Goal: Task Accomplishment & Management: Use online tool/utility

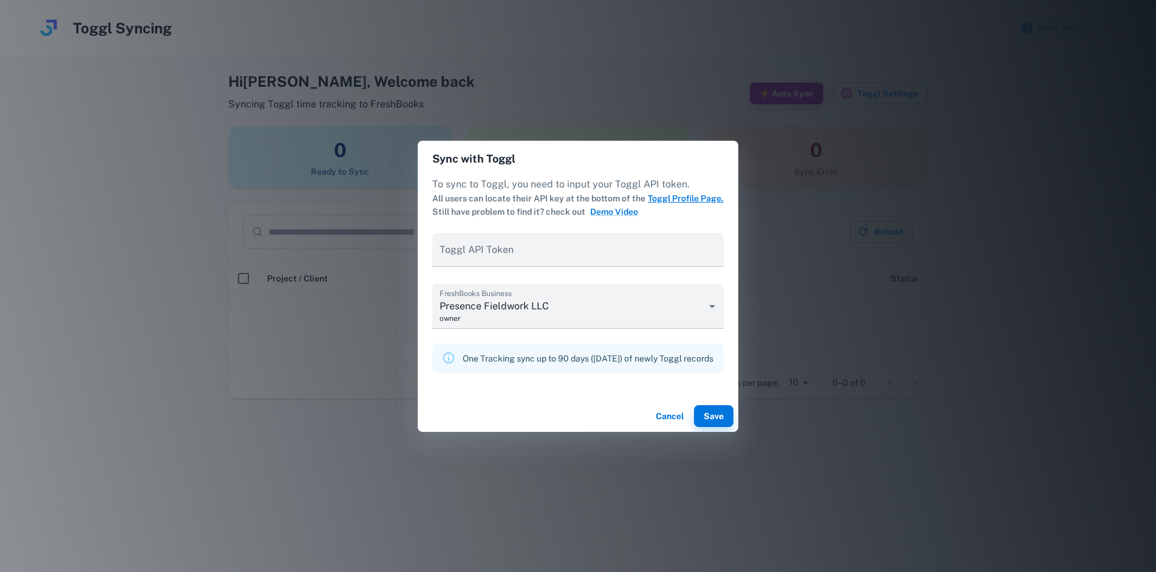
click at [686, 198] on link "Toggl Profile Page." at bounding box center [686, 199] width 76 height 10
click at [507, 259] on input "Toggl API Token" at bounding box center [577, 250] width 291 height 34
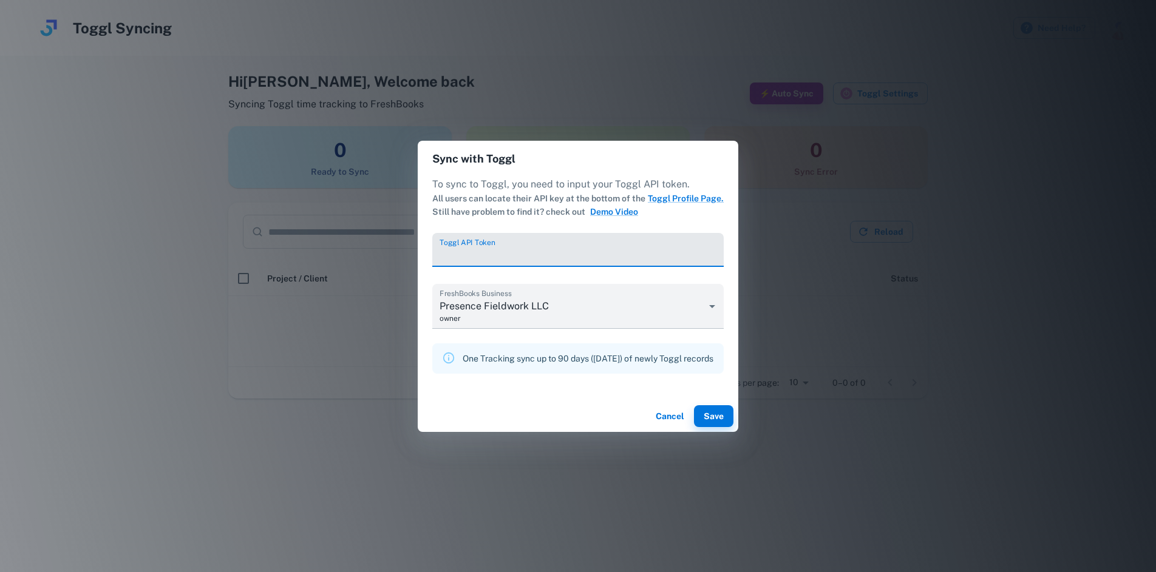
paste input "**********"
type input "**********"
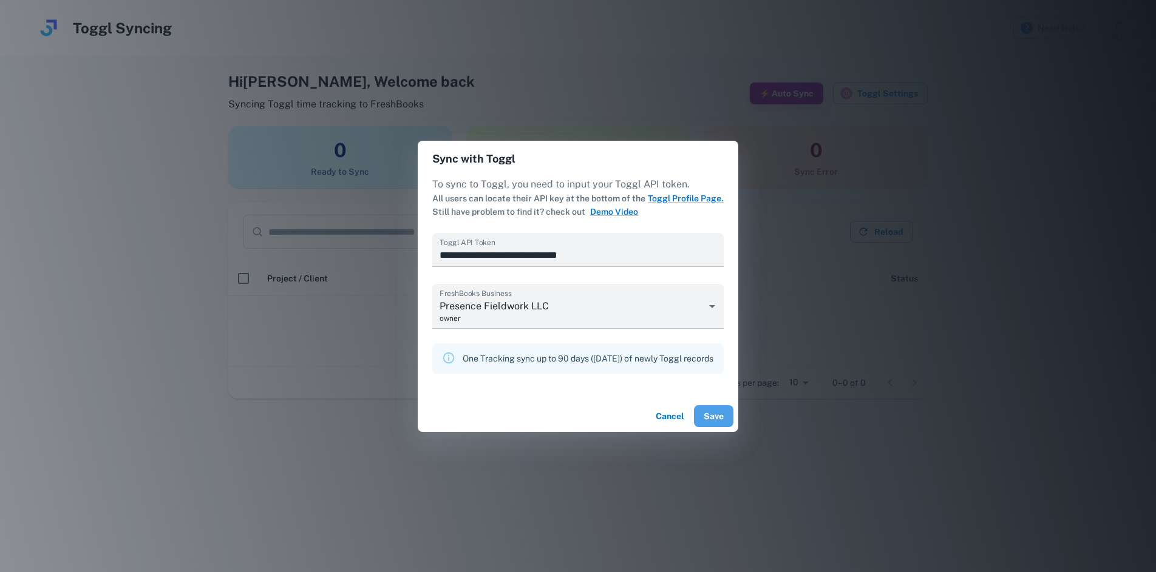
drag, startPoint x: 727, startPoint y: 414, endPoint x: 736, endPoint y: 413, distance: 8.6
click at [727, 414] on button "Save" at bounding box center [713, 416] width 39 height 22
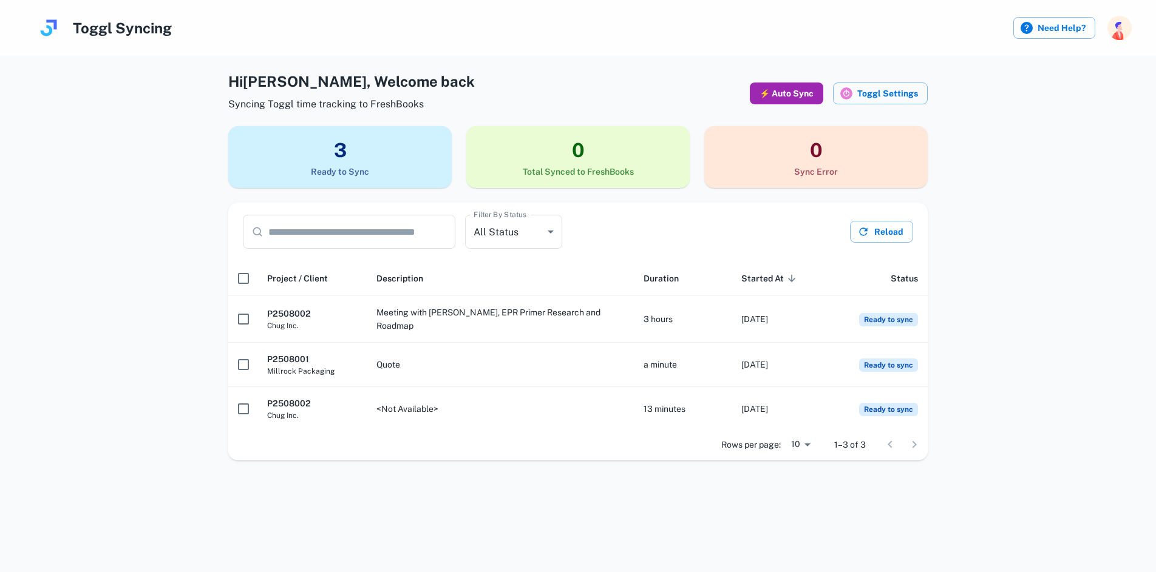
click at [801, 84] on button "⚡ Auto Sync" at bounding box center [786, 94] width 73 height 22
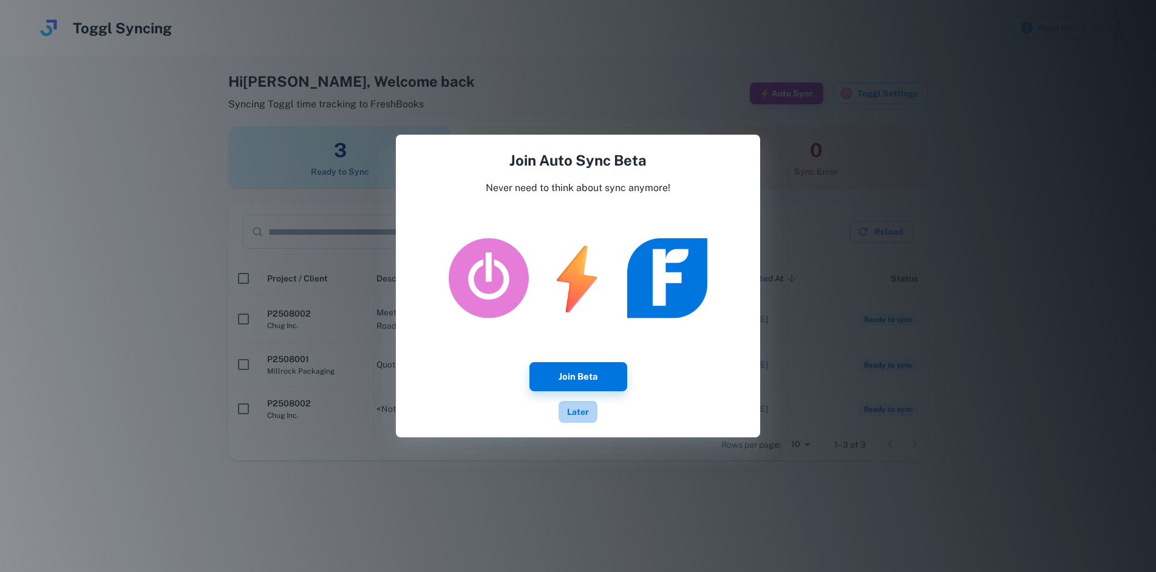
click at [582, 409] on button "Later" at bounding box center [577, 412] width 39 height 22
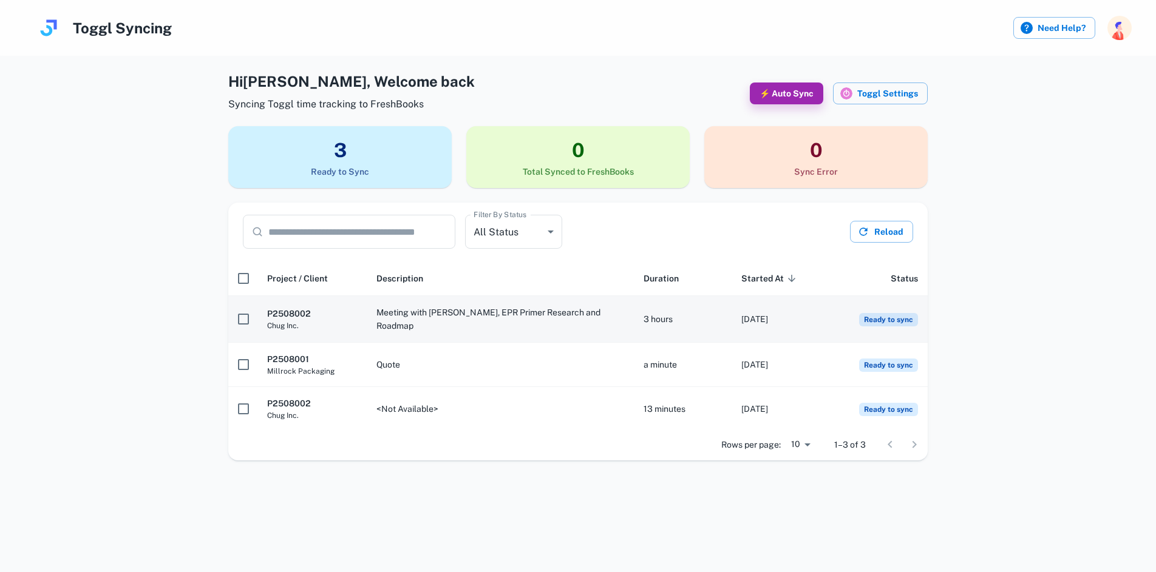
click at [887, 319] on span "Ready to sync" at bounding box center [888, 319] width 59 height 13
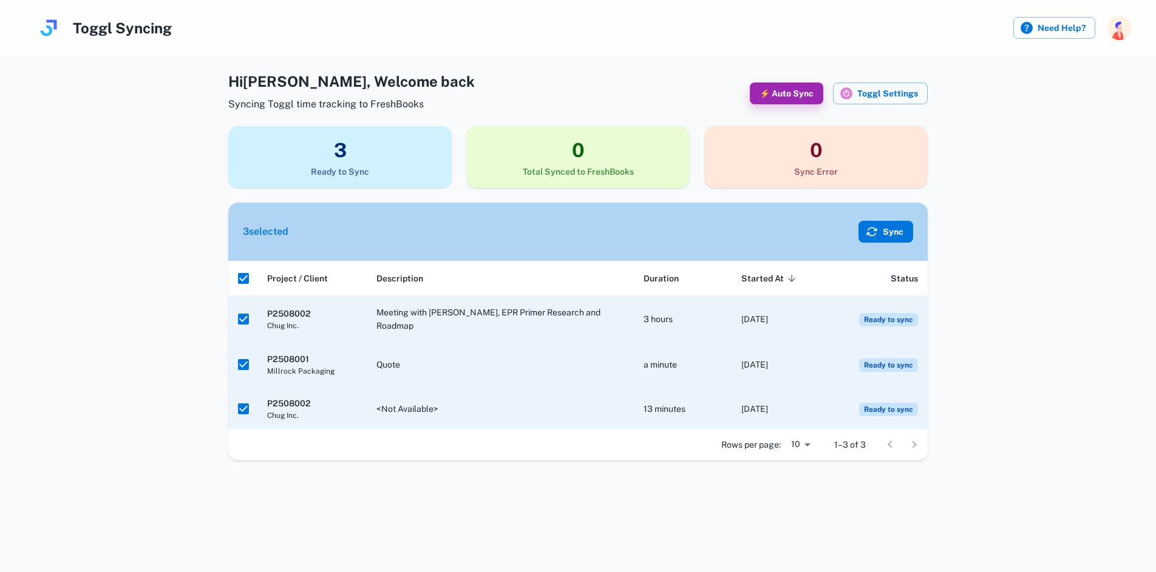
click at [894, 230] on button "Sync" at bounding box center [885, 232] width 55 height 22
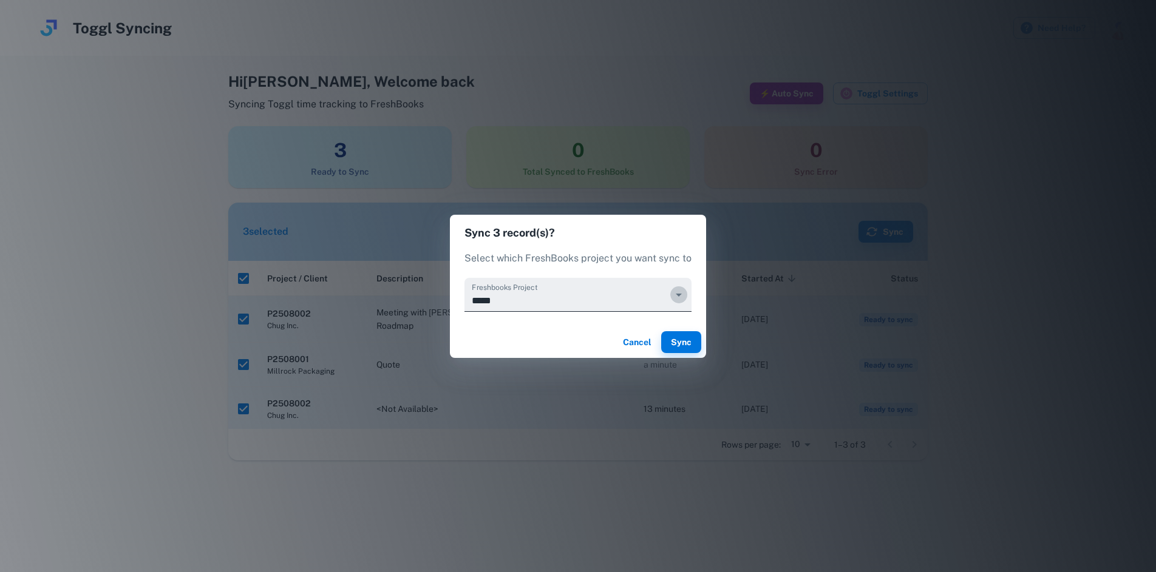
click at [677, 295] on icon "Open" at bounding box center [679, 295] width 6 height 3
click at [664, 249] on h2 "Sync 3 record(s)?" at bounding box center [578, 233] width 256 height 36
click at [687, 256] on p "Select which FreshBooks project you want sync to" at bounding box center [577, 258] width 227 height 15
click at [679, 296] on icon "Open" at bounding box center [678, 295] width 15 height 15
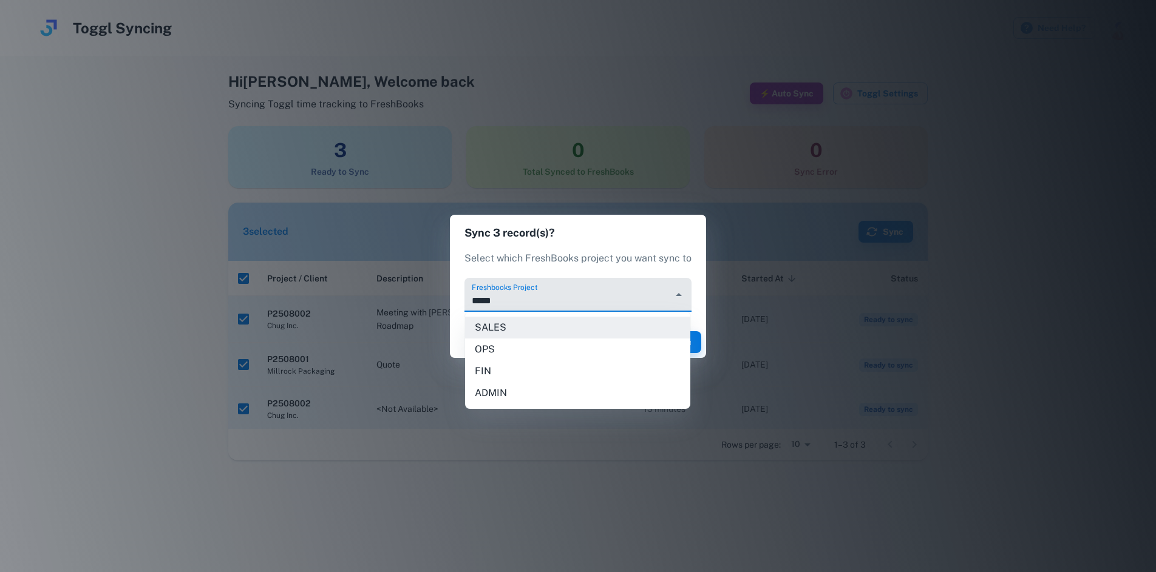
click at [693, 265] on div "Select which FreshBooks project you want sync to" at bounding box center [578, 264] width 256 height 27
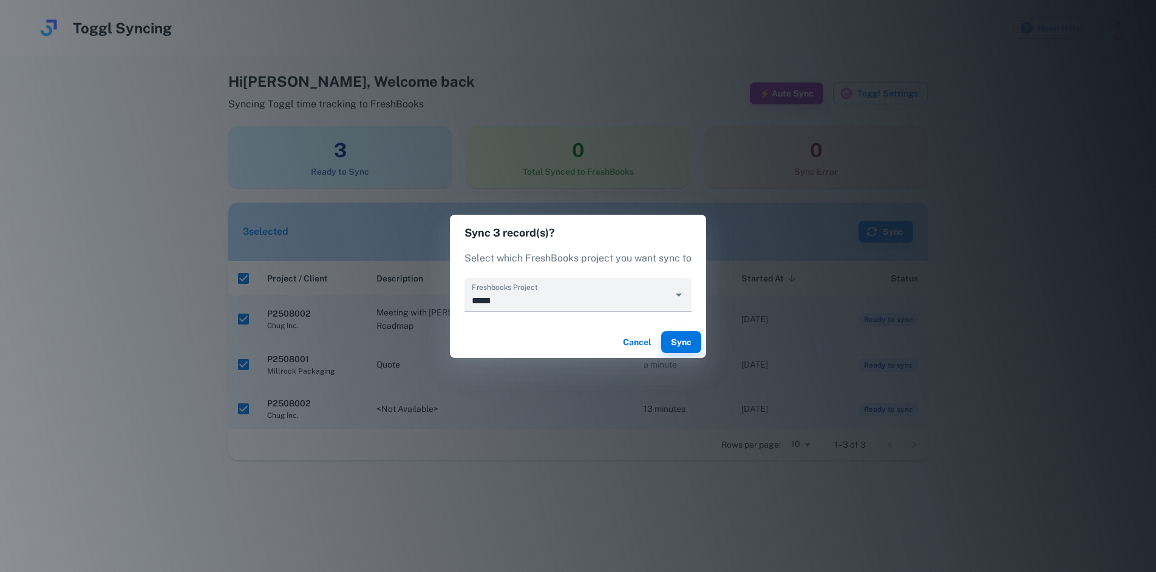
click at [635, 338] on button "Cancel" at bounding box center [636, 342] width 39 height 22
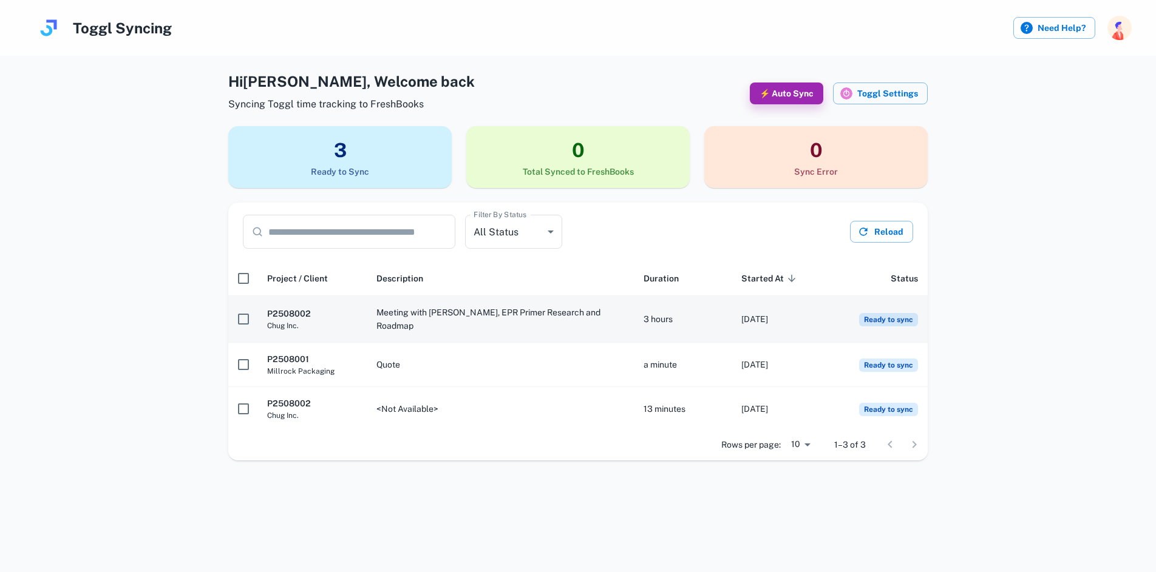
click at [300, 308] on h6 "P2508002" at bounding box center [312, 313] width 90 height 13
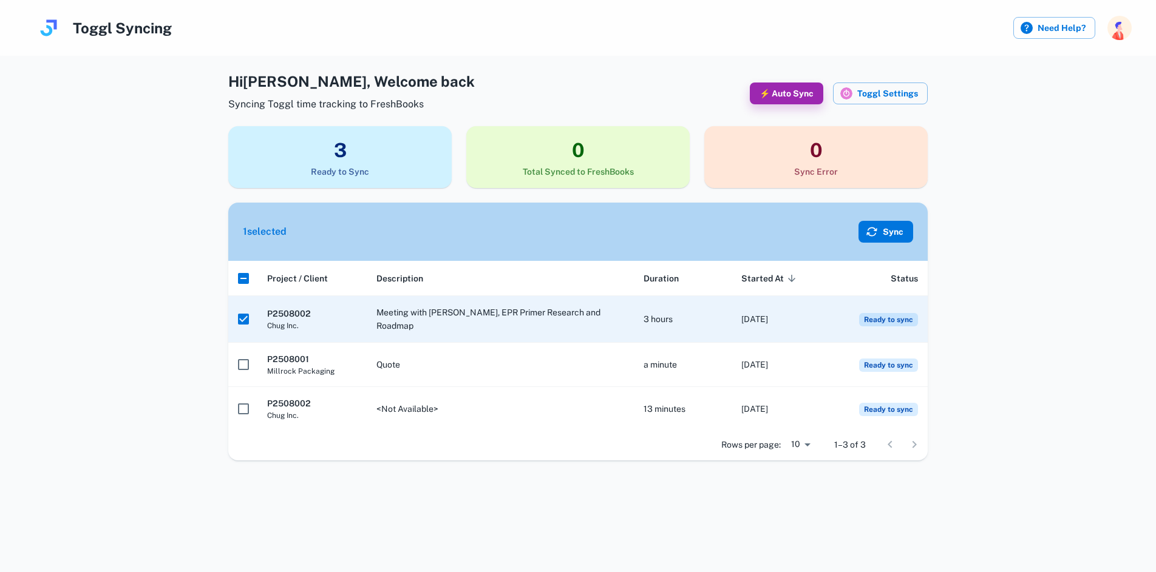
click at [885, 233] on button "Sync" at bounding box center [885, 232] width 55 height 22
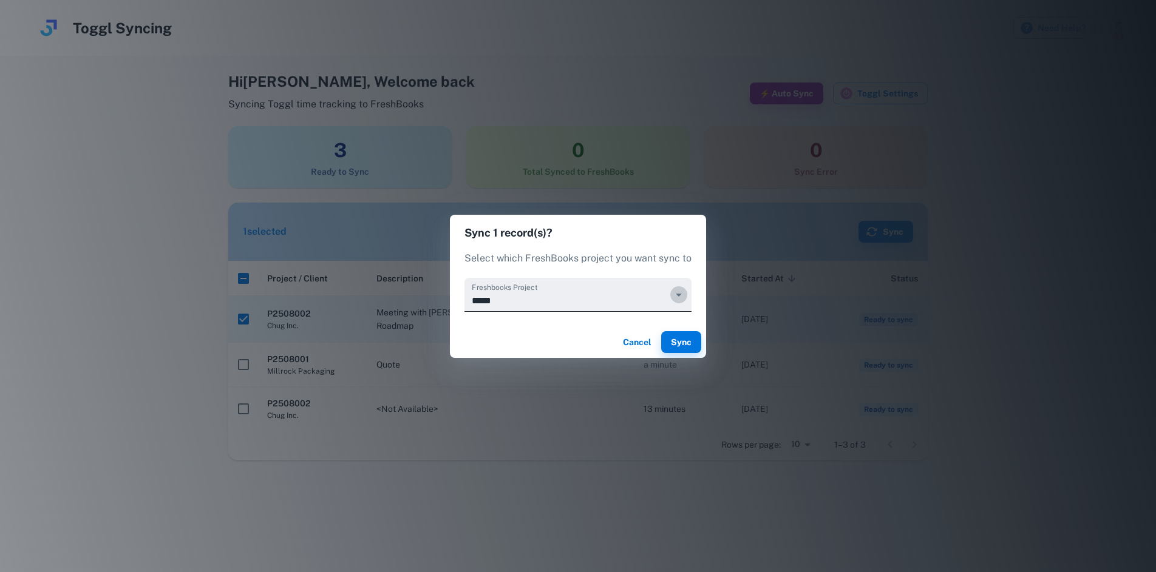
drag, startPoint x: 673, startPoint y: 290, endPoint x: 690, endPoint y: 294, distance: 18.1
click at [673, 290] on icon "Open" at bounding box center [678, 295] width 15 height 15
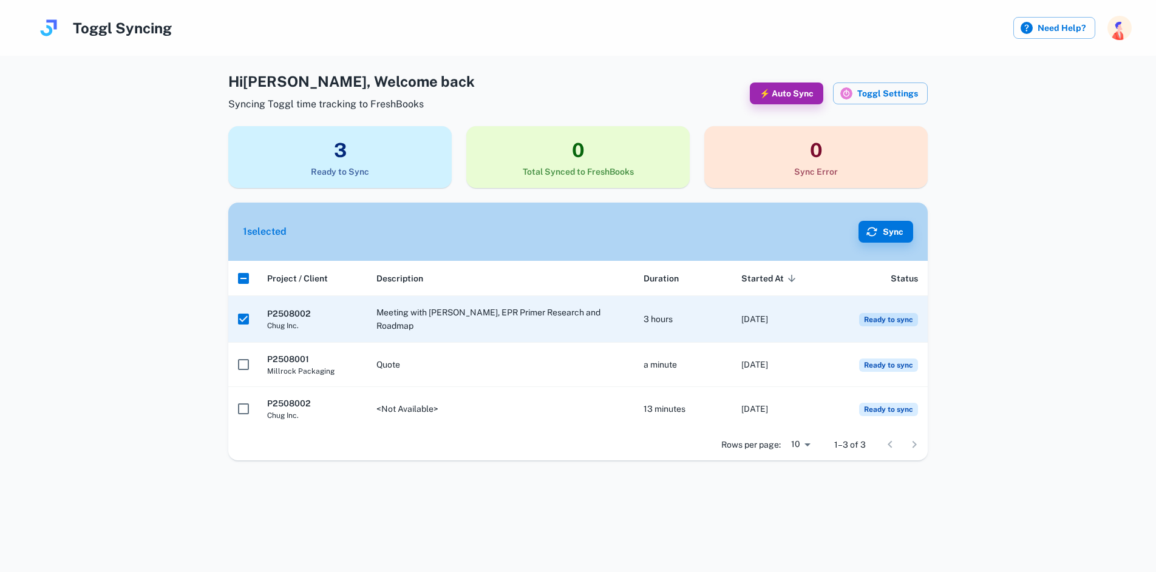
click at [1032, 223] on div "Hi Joshua , Welcome back Syncing Toggl time tracking to FreshBooks ⚡ Auto Sync …" at bounding box center [578, 265] width 1136 height 390
click at [884, 232] on button "Sync" at bounding box center [885, 232] width 55 height 22
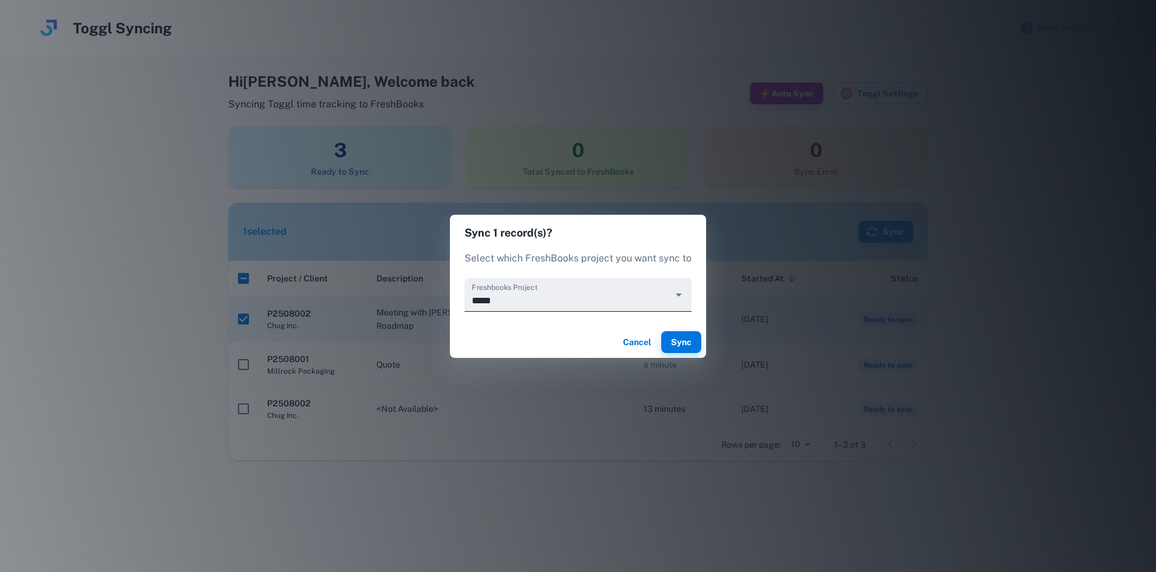
click at [671, 292] on icon "Open" at bounding box center [678, 295] width 15 height 15
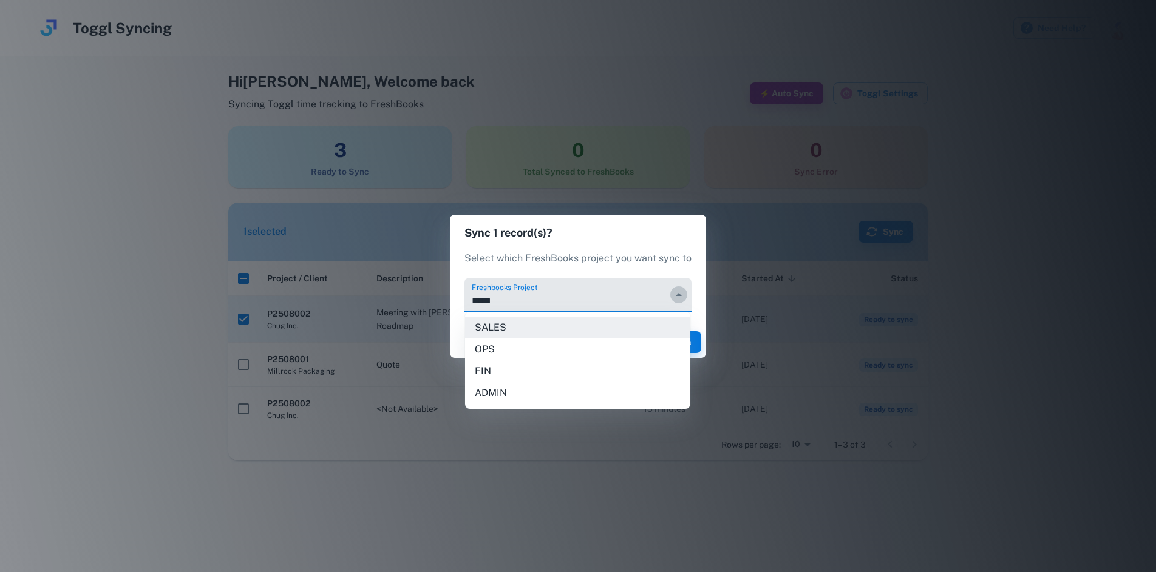
drag, startPoint x: 674, startPoint y: 290, endPoint x: 799, endPoint y: 277, distance: 125.7
click at [676, 290] on icon "Close" at bounding box center [678, 295] width 15 height 15
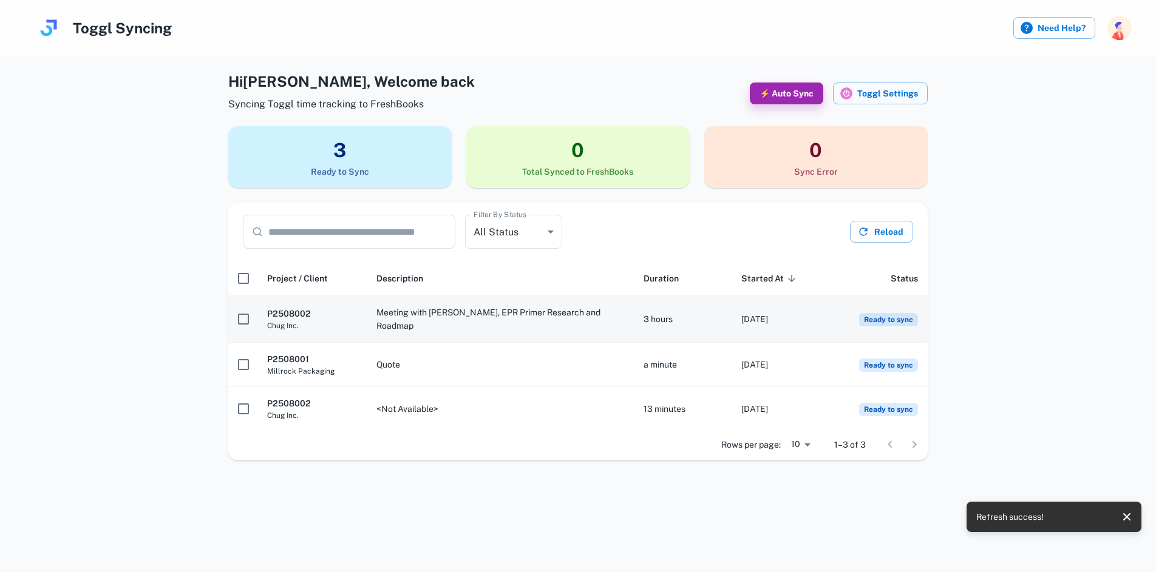
click at [906, 317] on span "Ready to sync" at bounding box center [888, 319] width 59 height 13
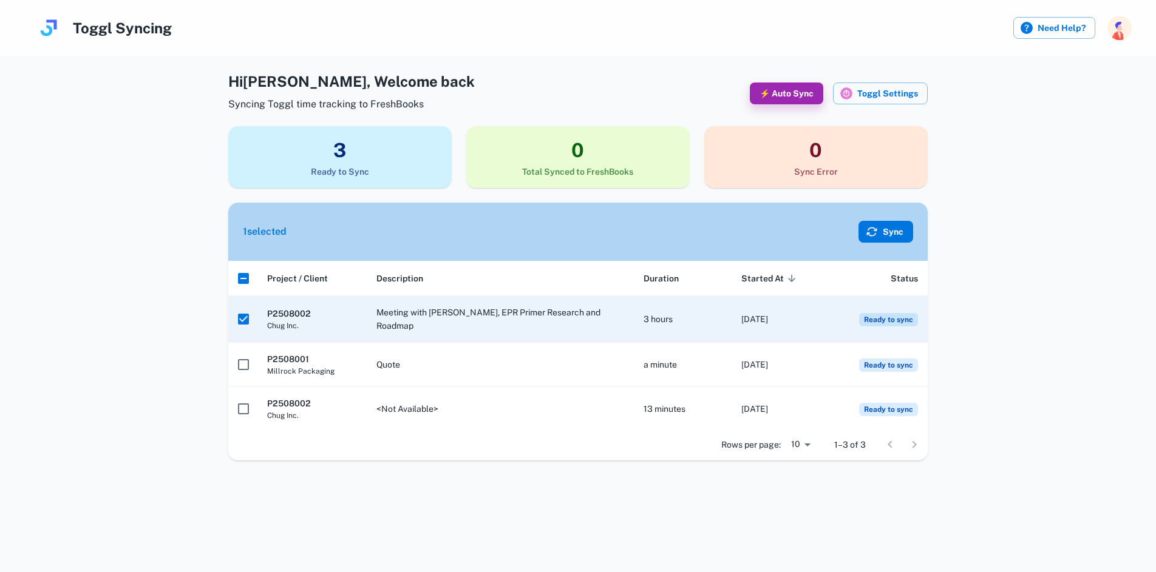
click at [900, 231] on button "Sync" at bounding box center [885, 232] width 55 height 22
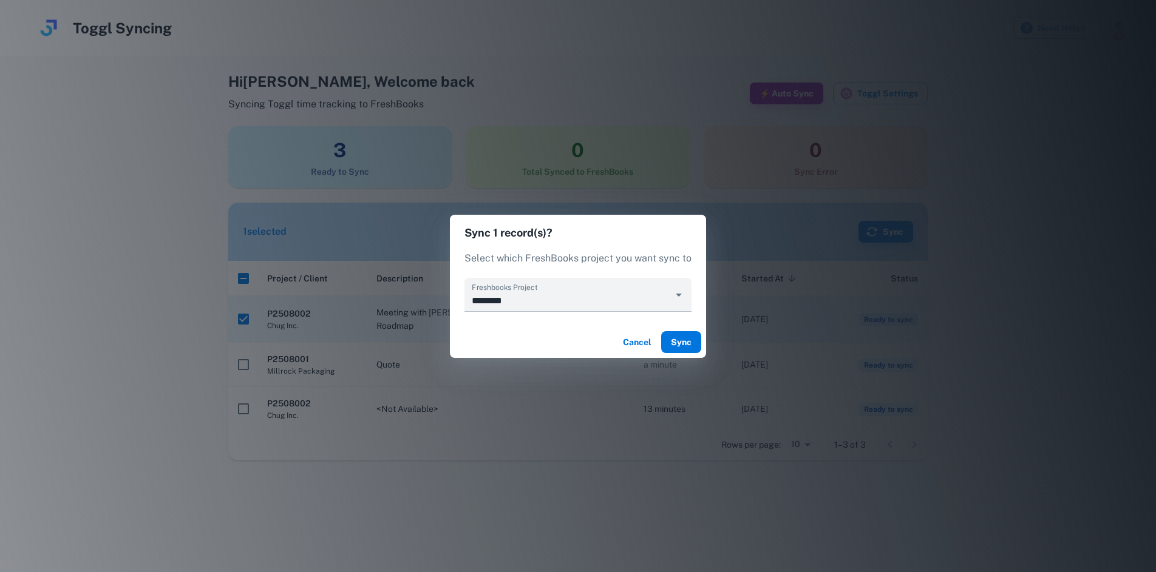
drag, startPoint x: 687, startPoint y: 334, endPoint x: 694, endPoint y: 333, distance: 7.4
click at [687, 334] on button "Sync" at bounding box center [681, 342] width 40 height 22
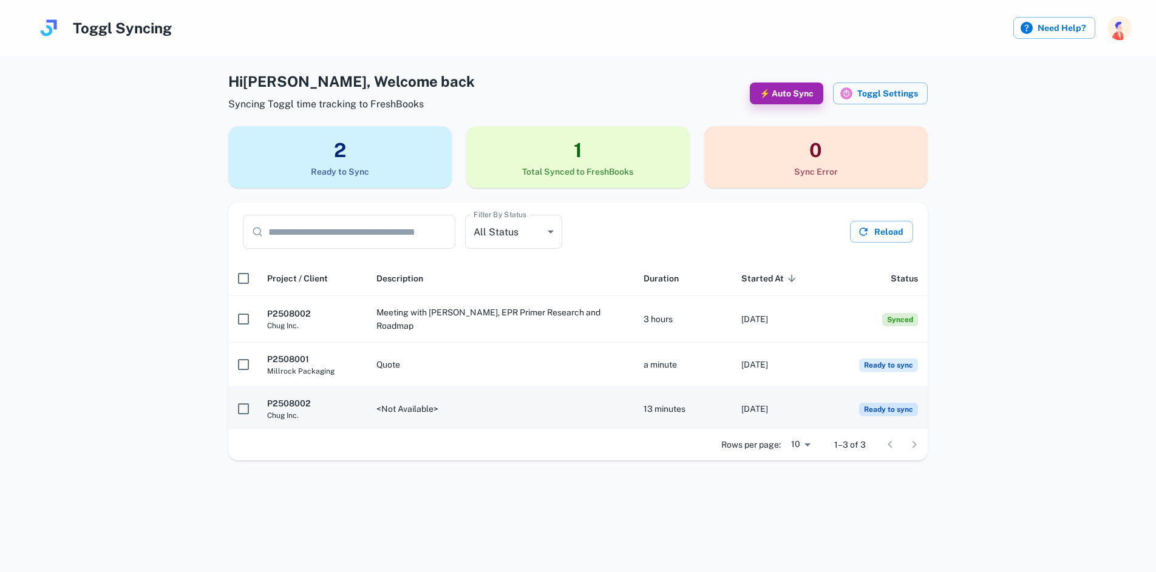
click at [901, 412] on span "Ready to sync" at bounding box center [888, 409] width 59 height 13
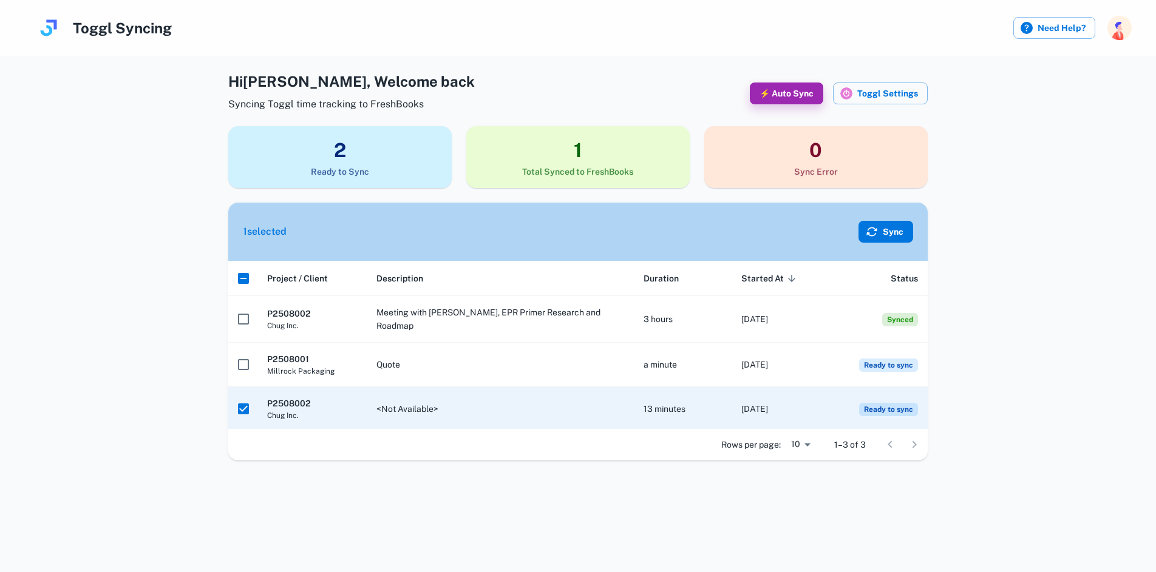
click at [884, 229] on button "Sync" at bounding box center [885, 232] width 55 height 22
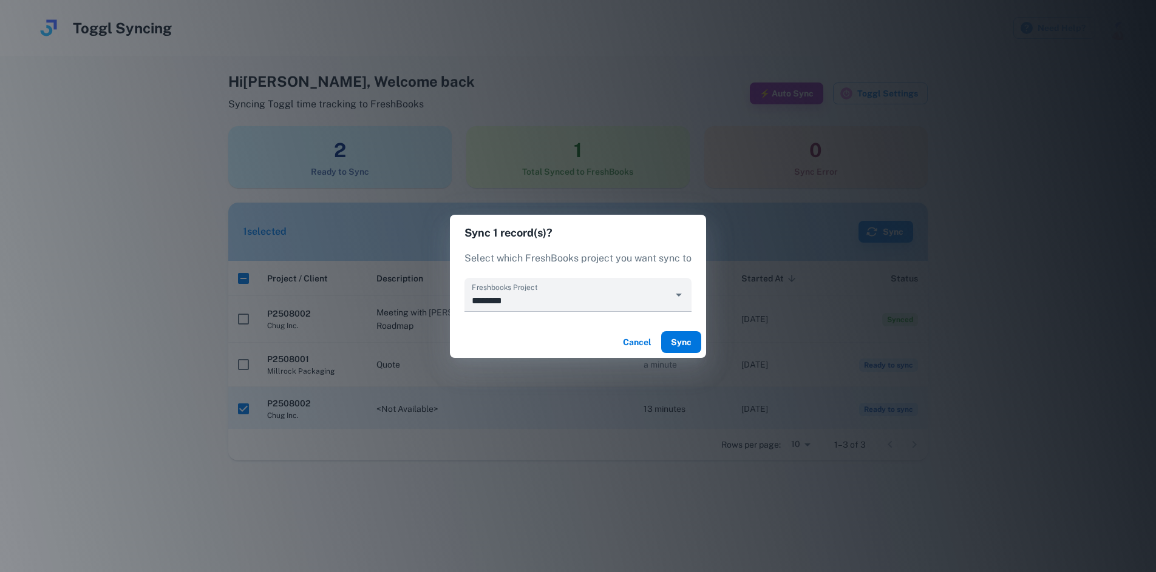
click at [680, 339] on button "Sync" at bounding box center [681, 342] width 40 height 22
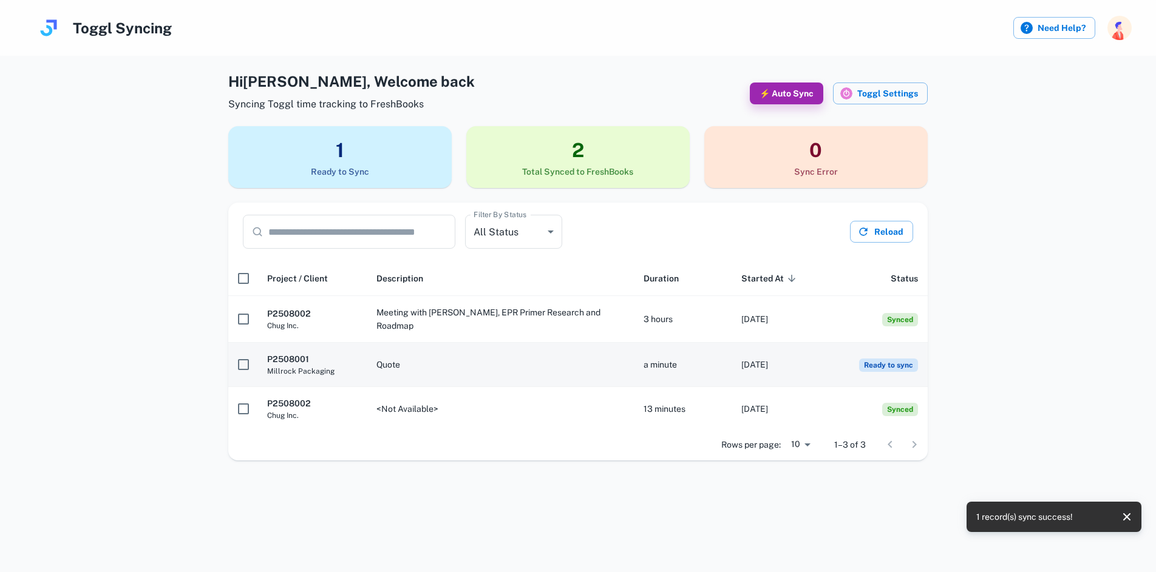
click at [898, 370] on td "Ready to sync" at bounding box center [878, 365] width 98 height 44
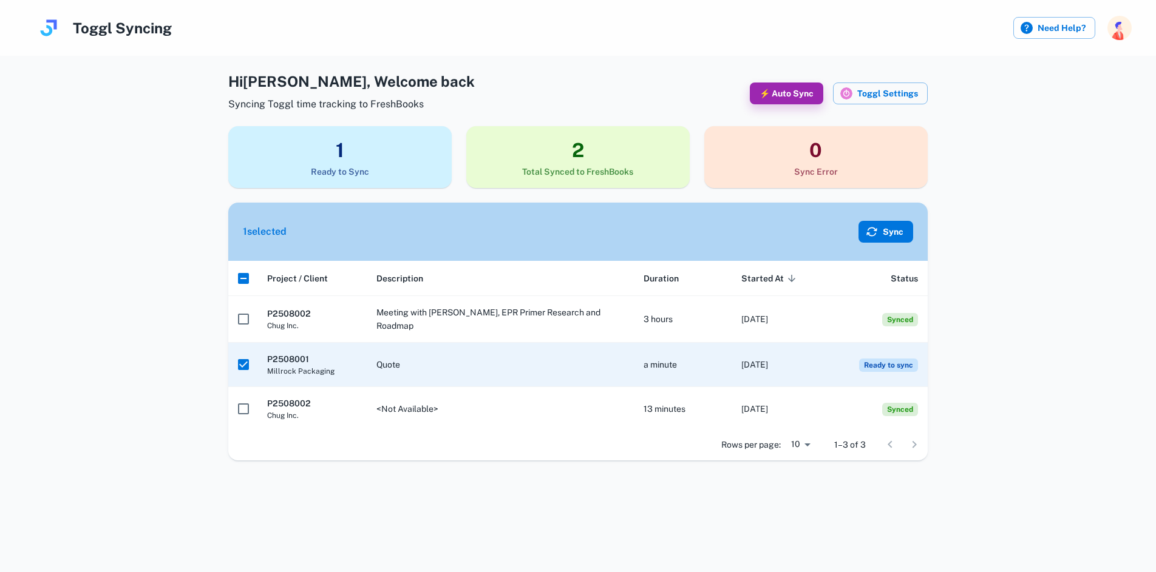
click at [903, 230] on button "Sync" at bounding box center [885, 232] width 55 height 22
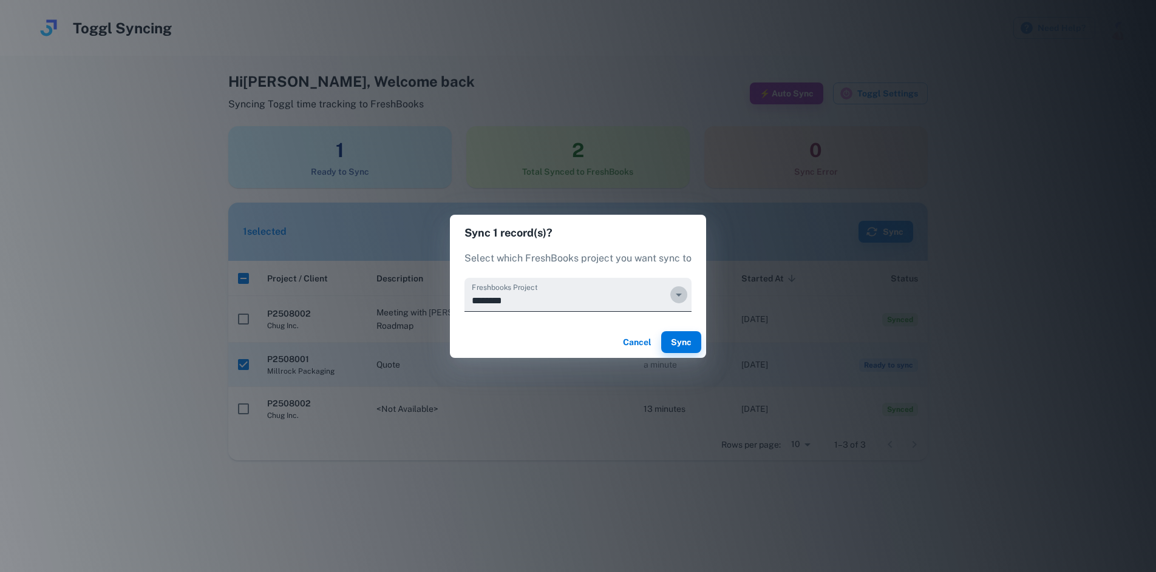
click at [677, 294] on icon "Open" at bounding box center [679, 295] width 6 height 3
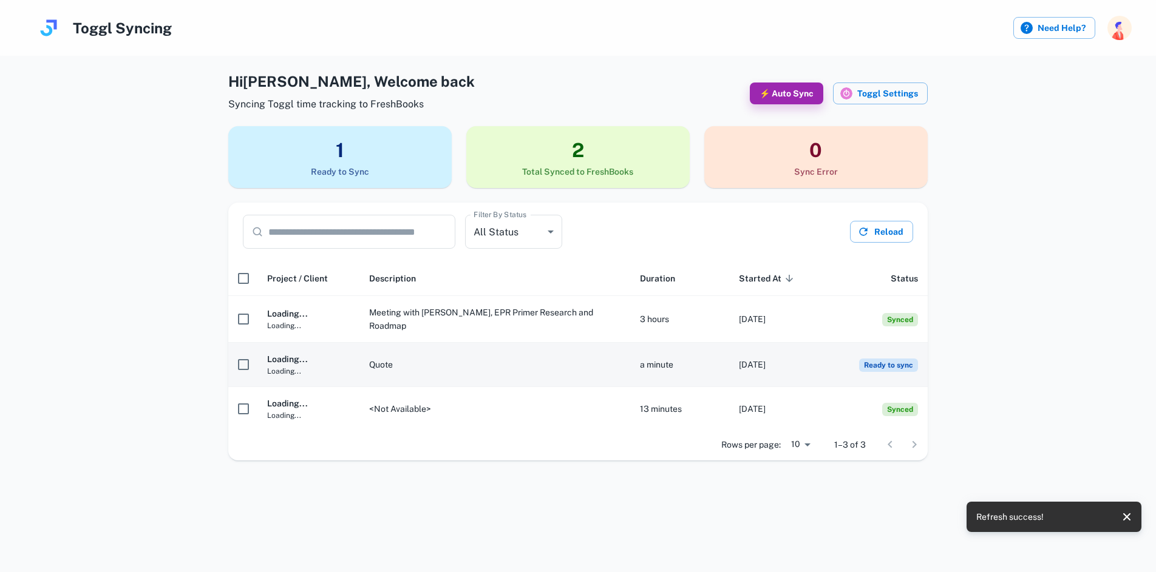
click at [892, 362] on span "Ready to sync" at bounding box center [888, 365] width 59 height 13
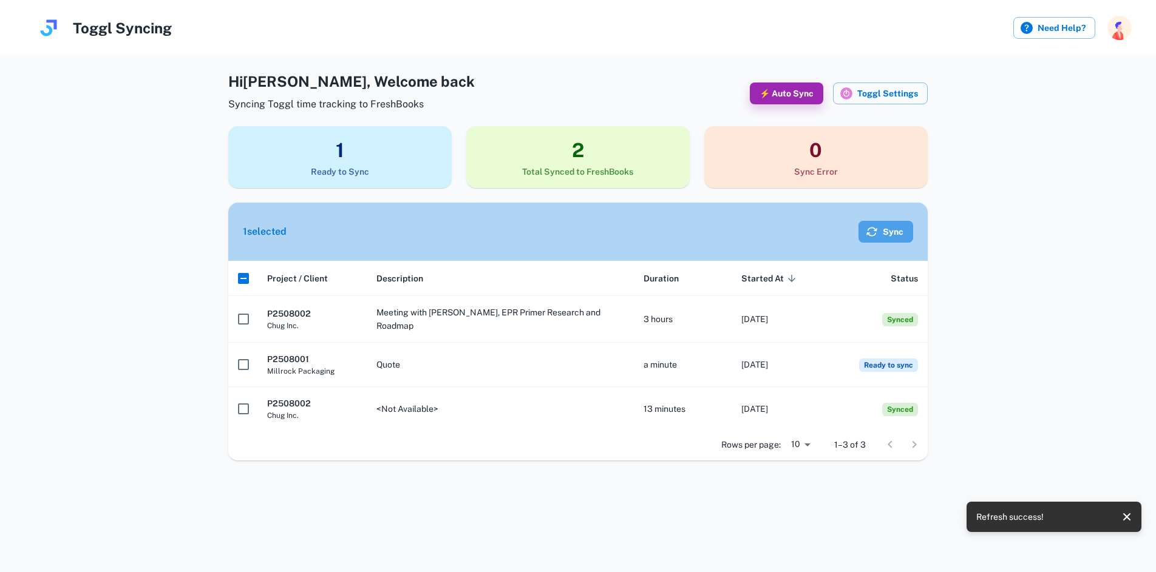
click at [882, 234] on button "Sync" at bounding box center [885, 232] width 55 height 22
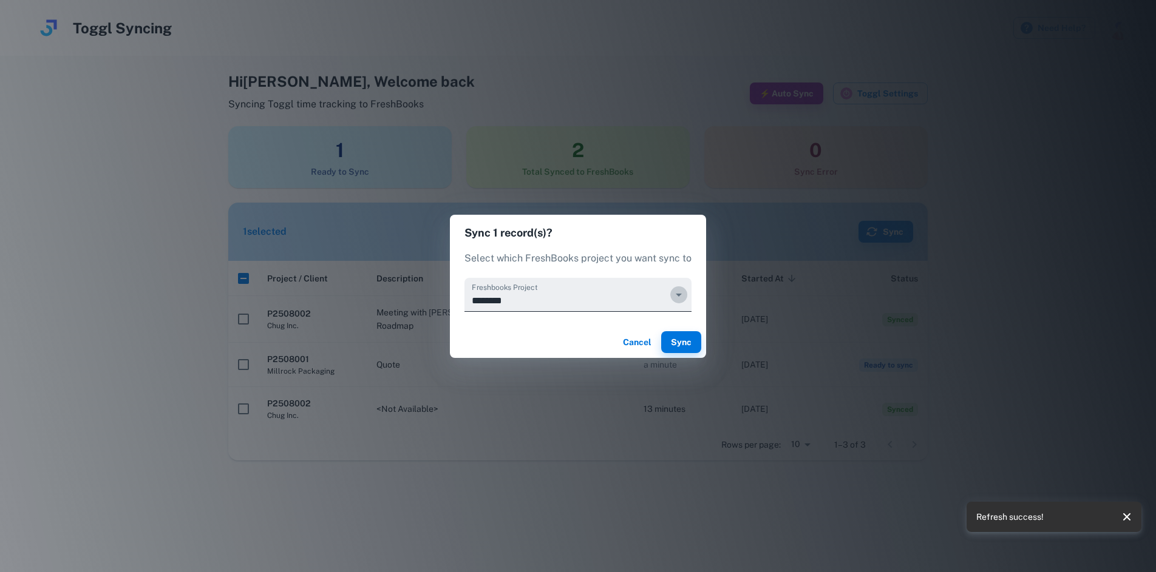
click at [670, 296] on button "Open" at bounding box center [678, 295] width 17 height 17
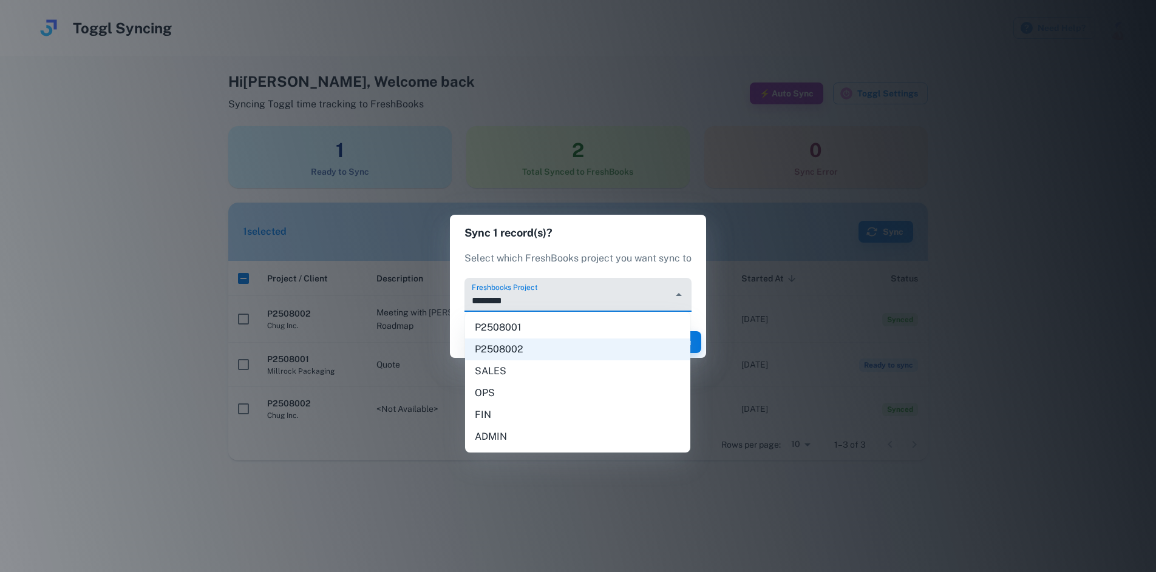
click at [614, 333] on li "P2508001" at bounding box center [577, 328] width 225 height 22
type input "********"
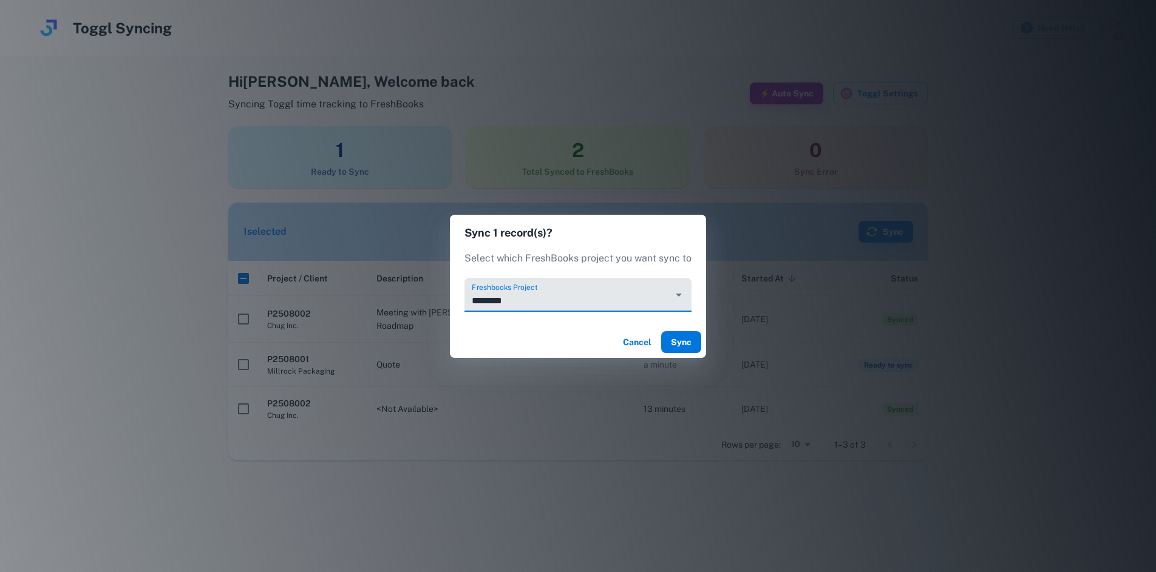
click at [687, 341] on button "Sync" at bounding box center [681, 342] width 40 height 22
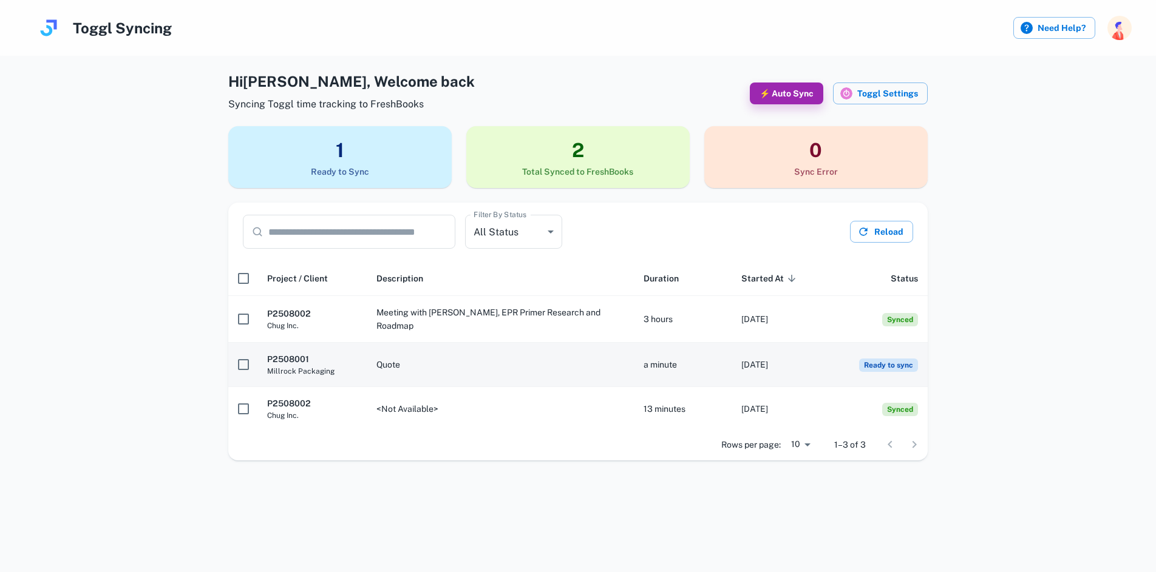
click at [878, 364] on span "Ready to sync" at bounding box center [888, 365] width 59 height 13
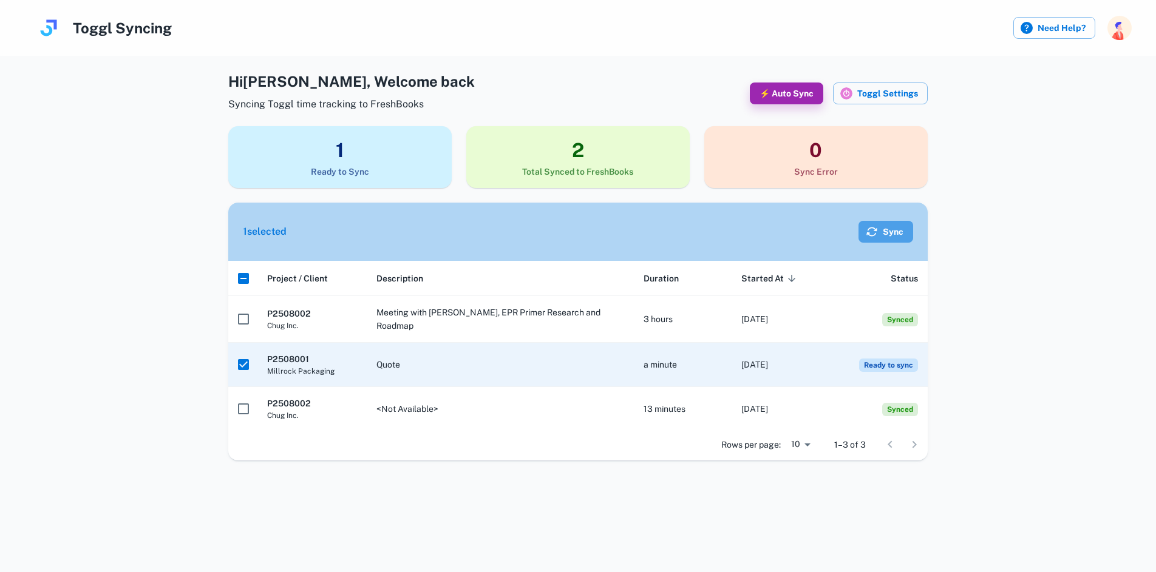
click at [876, 229] on icon "button" at bounding box center [871, 232] width 11 height 9
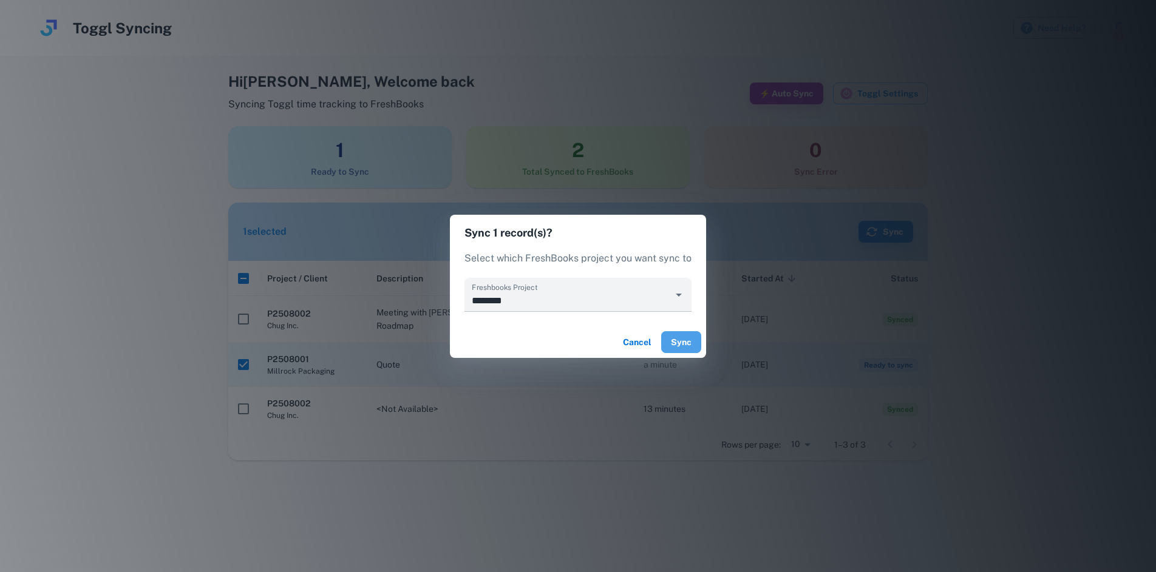
click at [663, 339] on button "Sync" at bounding box center [681, 342] width 40 height 22
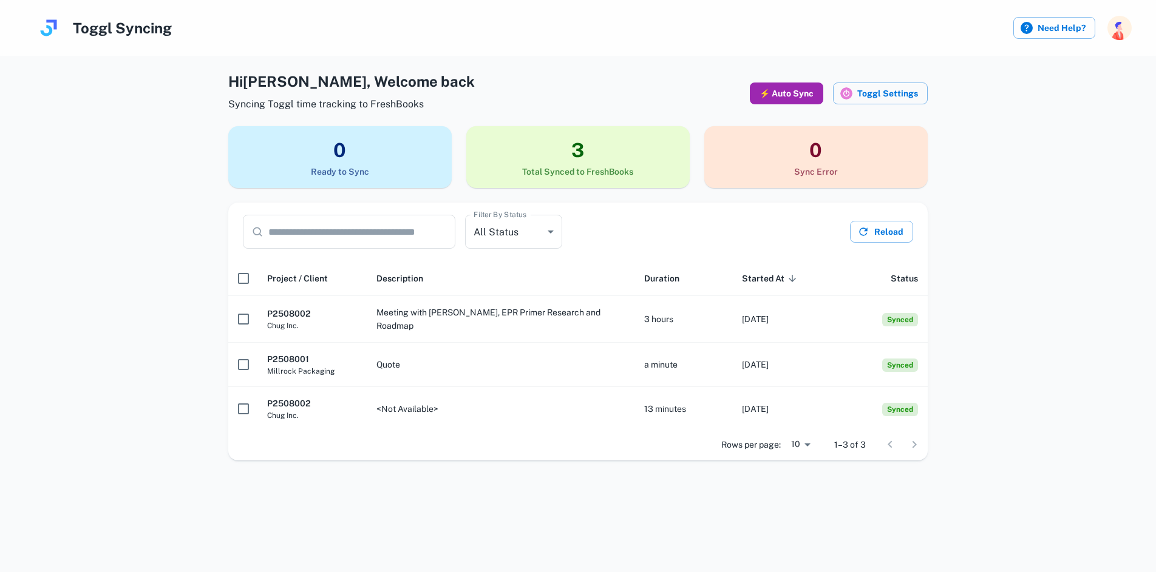
click at [784, 94] on button "⚡ Auto Sync" at bounding box center [786, 94] width 73 height 22
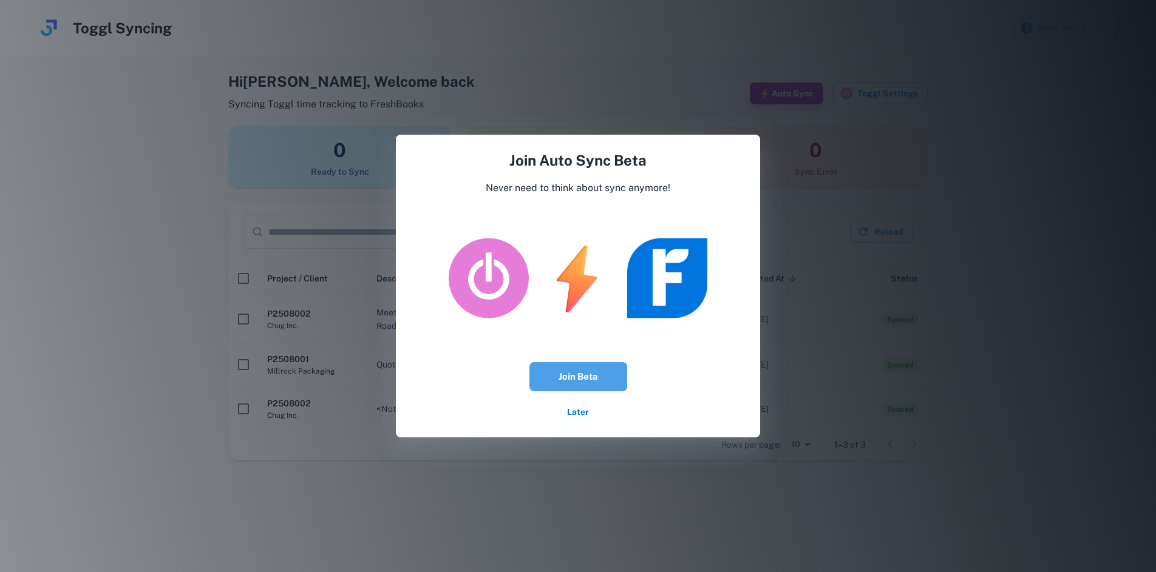
click at [604, 371] on button "Join Beta" at bounding box center [578, 376] width 98 height 29
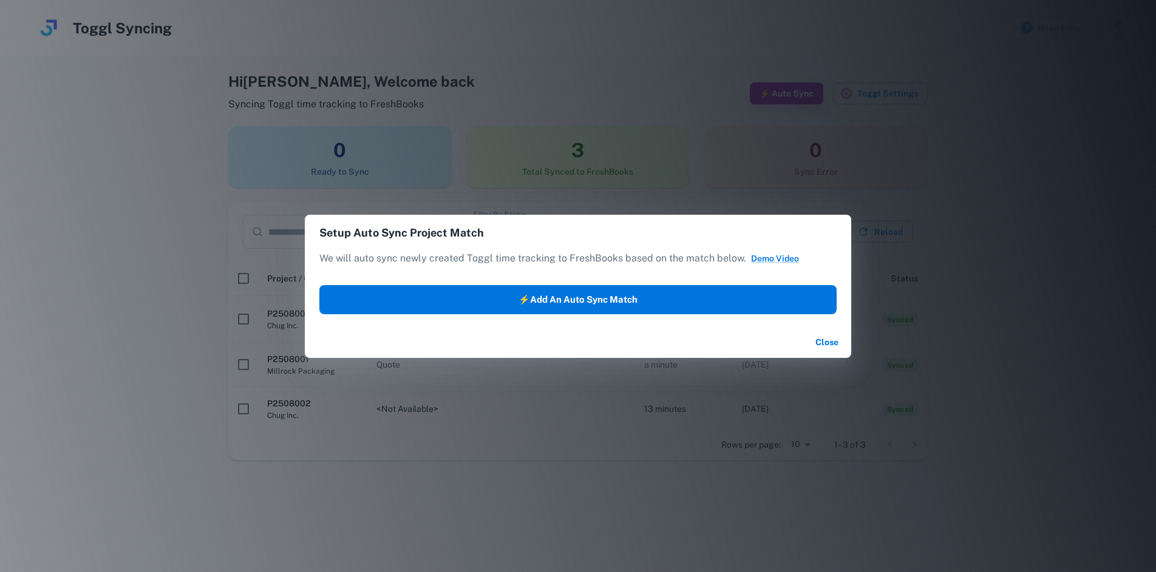
click at [592, 306] on button "⚡Add an Auto Sync Match" at bounding box center [577, 299] width 517 height 29
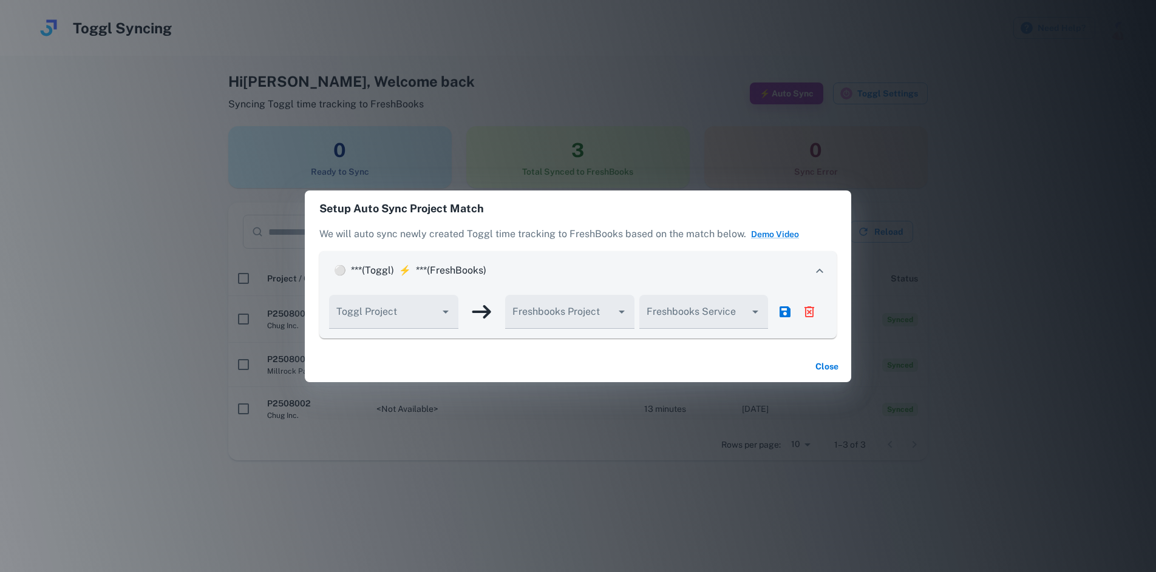
click at [339, 270] on p "⚪" at bounding box center [340, 270] width 22 height 15
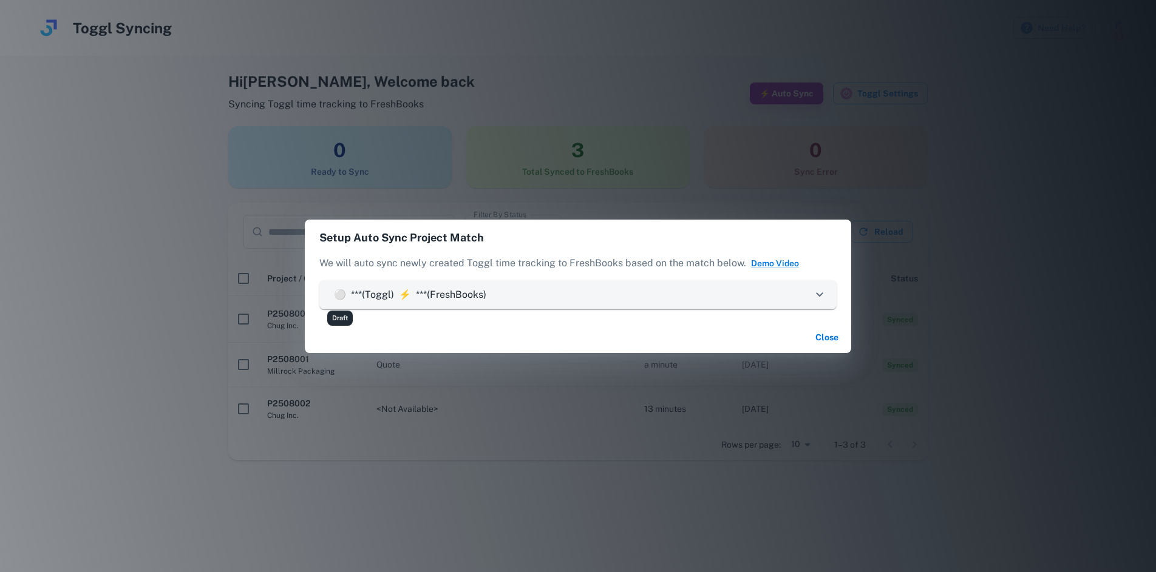
click at [335, 290] on p "⚪" at bounding box center [340, 295] width 22 height 15
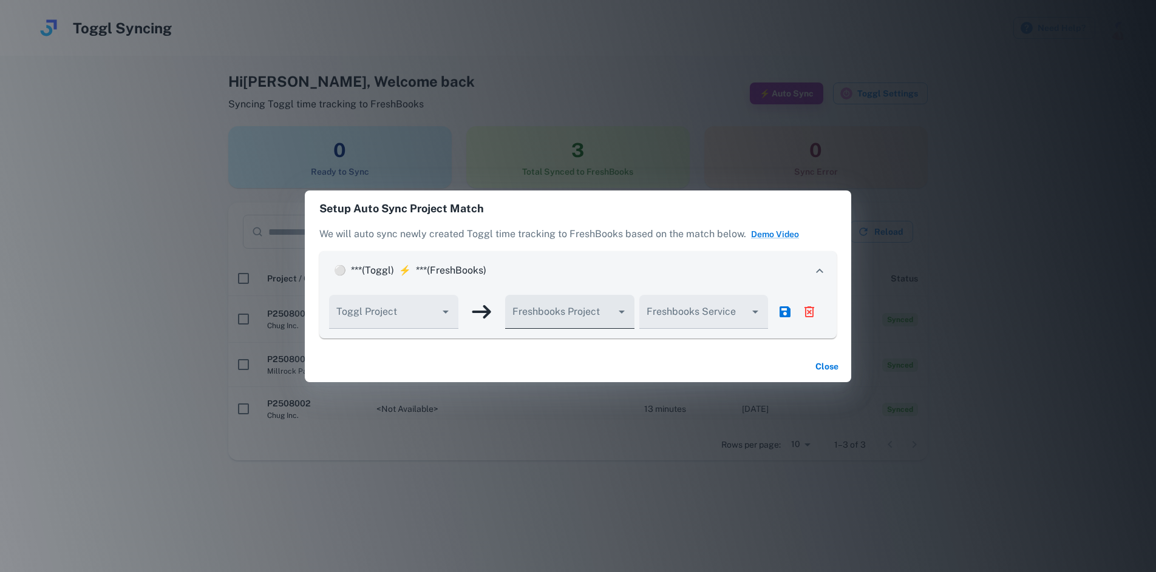
click at [595, 311] on input "Toggl Project" at bounding box center [560, 318] width 101 height 22
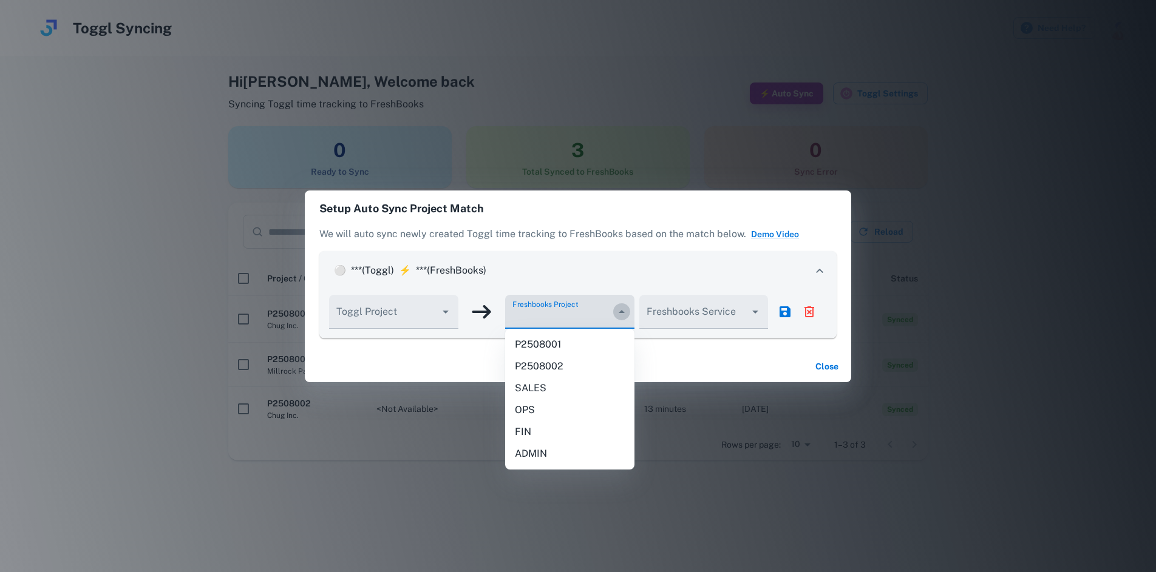
click at [621, 313] on icon "Close" at bounding box center [622, 311] width 6 height 3
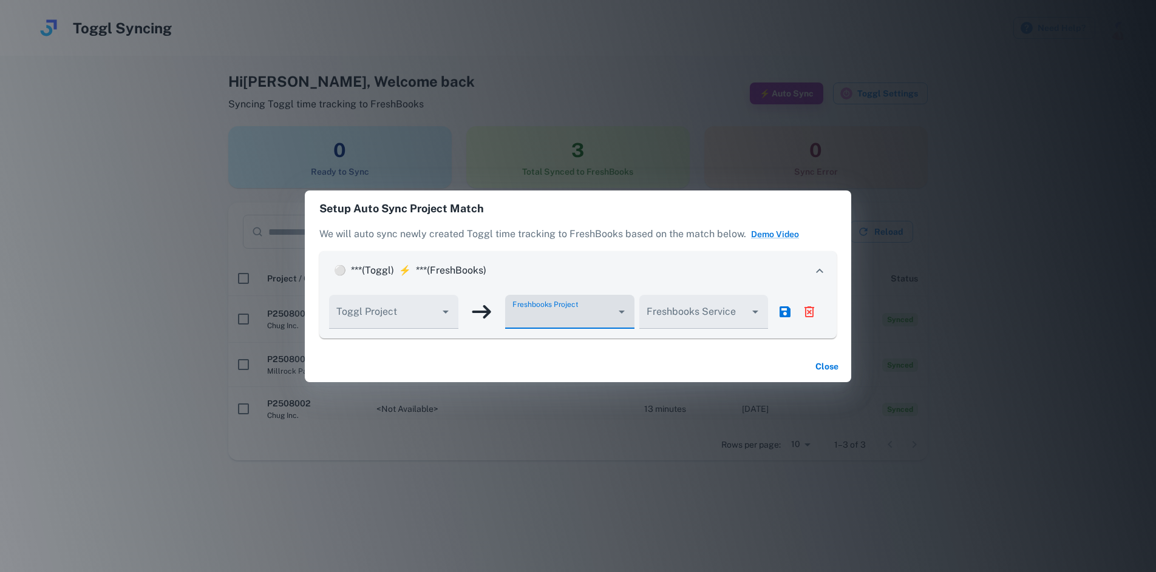
click at [642, 269] on div "⚪ *** (Toggl) ⚡ *** (FreshBooks)" at bounding box center [570, 270] width 483 height 15
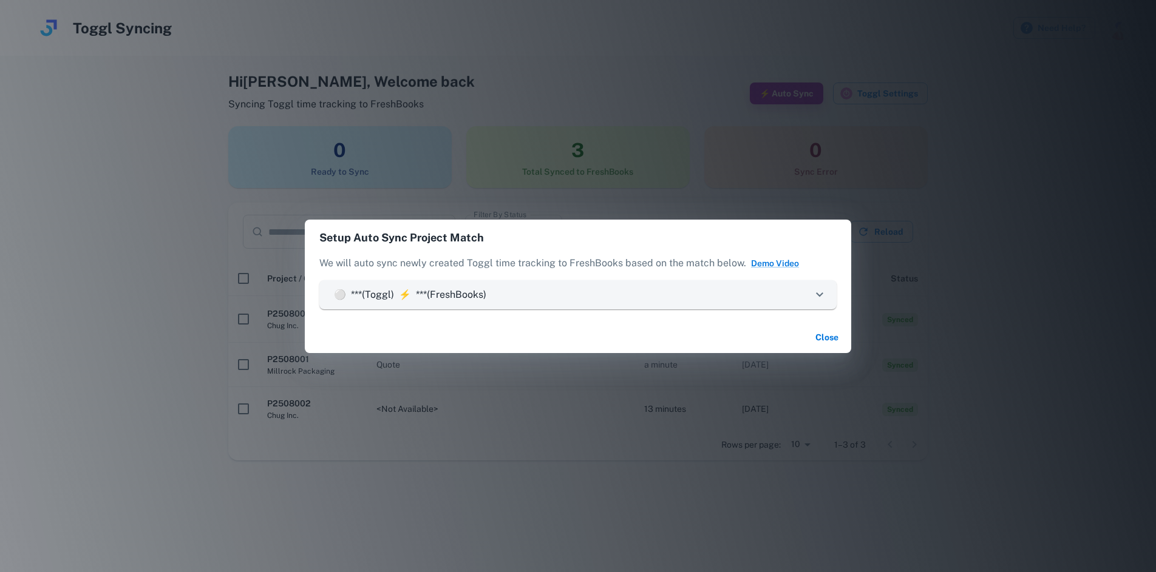
click at [606, 288] on div "⚪ *** (Toggl) ⚡ *** (FreshBooks)" at bounding box center [570, 295] width 483 height 15
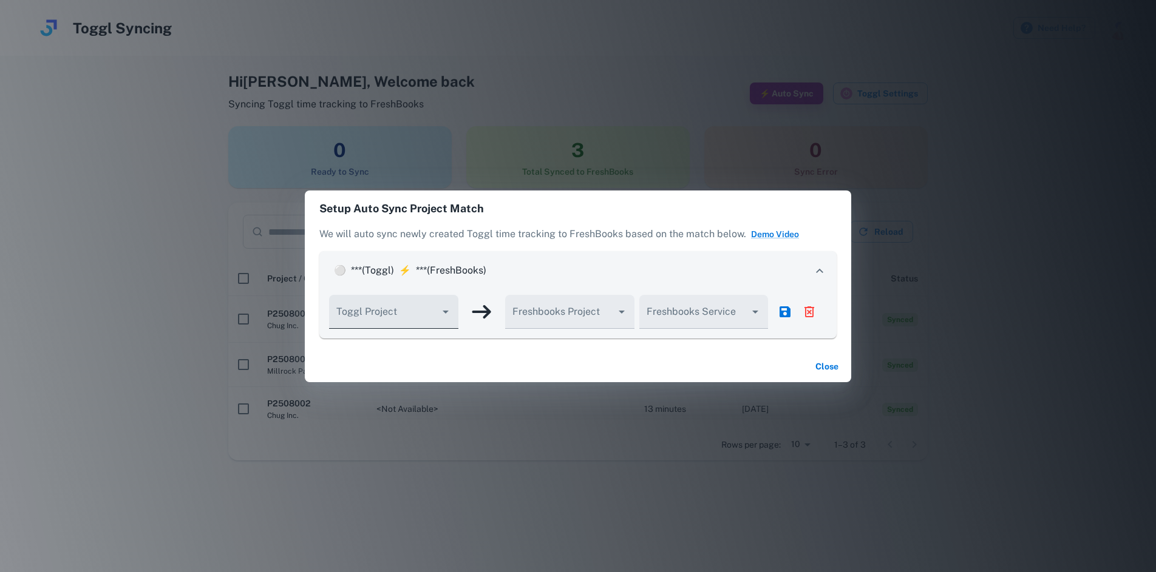
click at [447, 310] on icon "Open" at bounding box center [445, 312] width 15 height 15
click at [617, 249] on p "We will auto sync newly created Toggl time tracking to FreshBooks based on the …" at bounding box center [577, 239] width 517 height 24
click at [827, 363] on button "Close" at bounding box center [826, 367] width 39 height 22
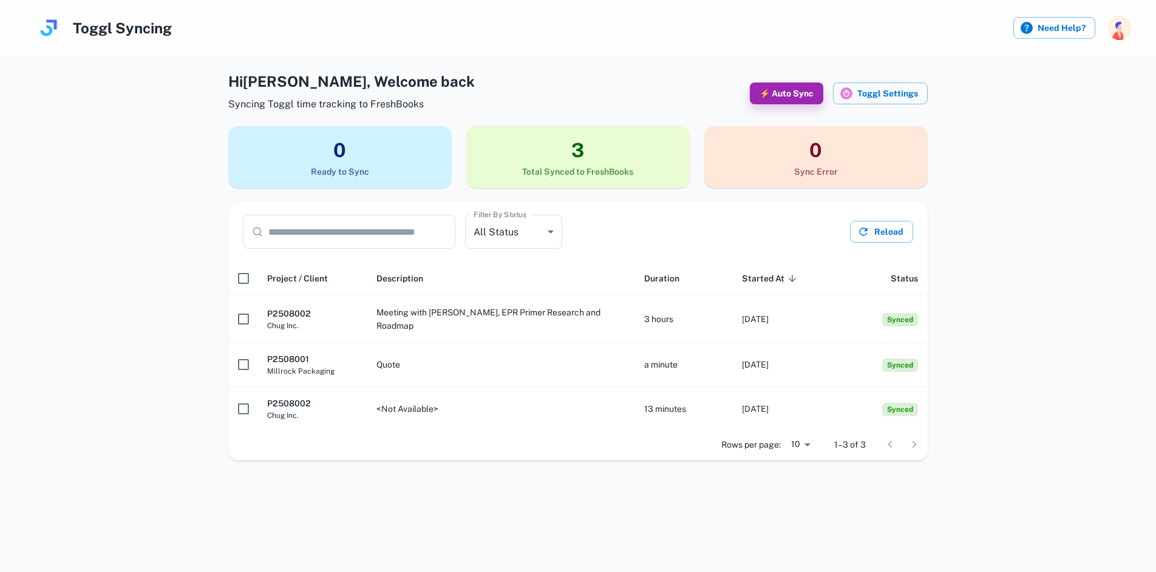
click at [1036, 203] on div "**********" at bounding box center [578, 265] width 1136 height 390
click at [906, 84] on button "Toggl Settings" at bounding box center [880, 94] width 95 height 22
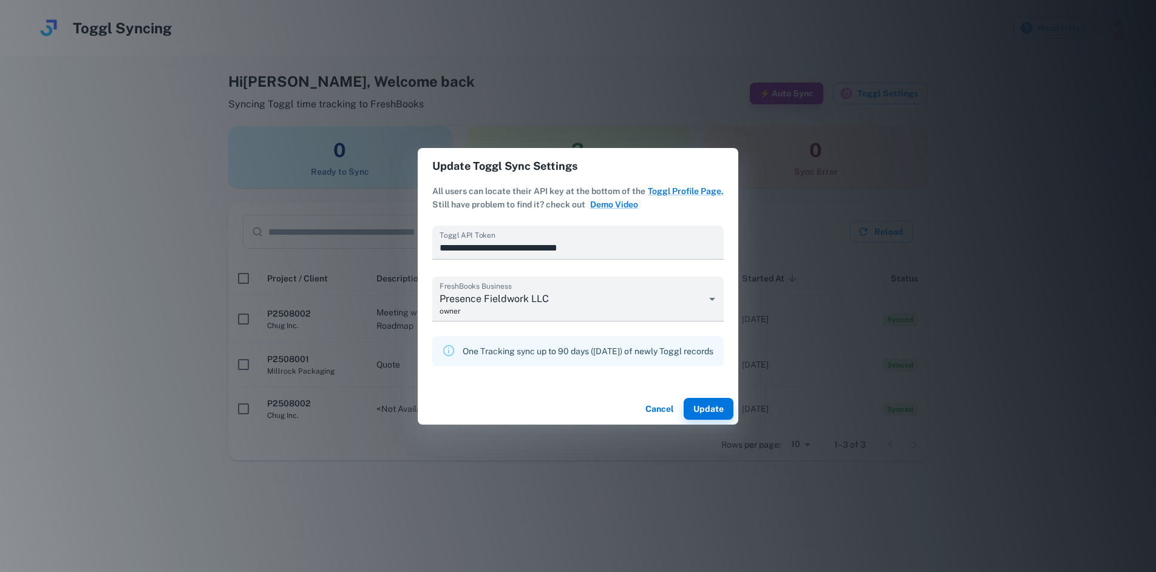
click at [1016, 240] on div "**********" at bounding box center [578, 286] width 1156 height 572
